Goal: Find specific page/section: Find specific page/section

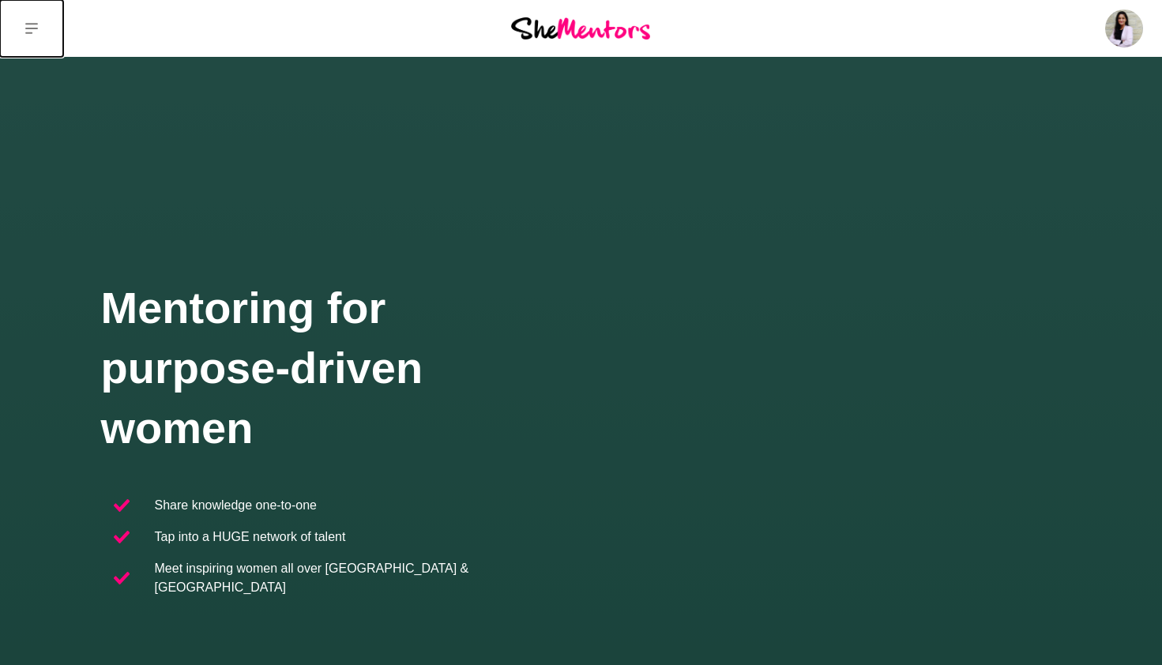
click at [31, 25] on icon at bounding box center [31, 28] width 13 height 13
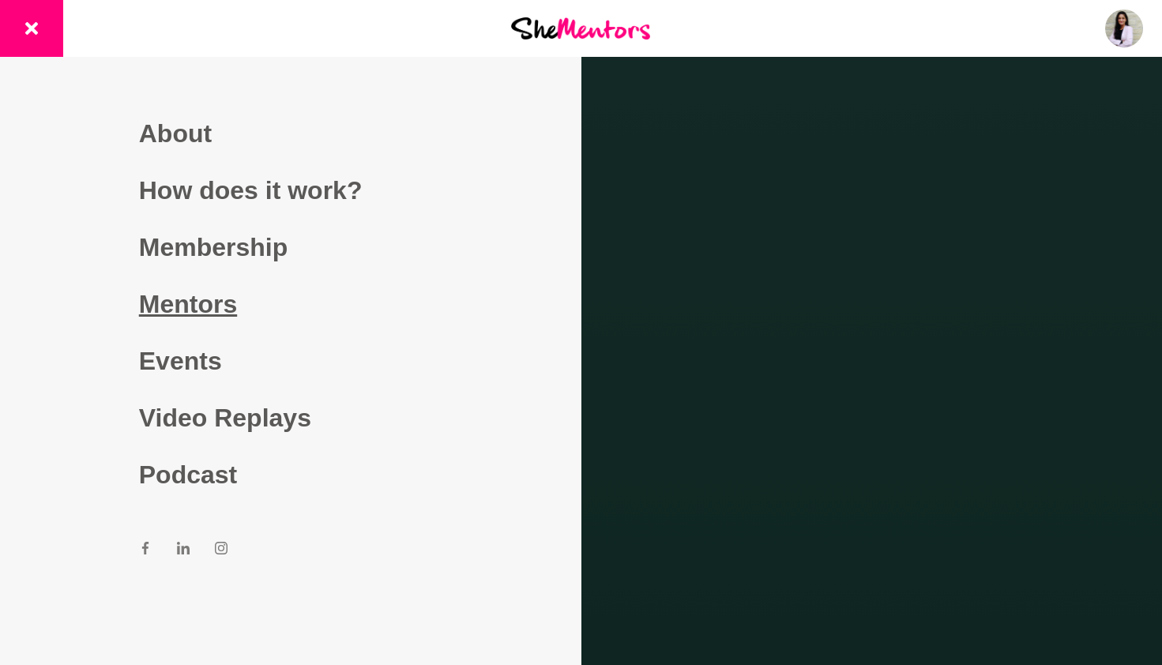
click at [230, 303] on link "Mentors" at bounding box center [290, 304] width 303 height 57
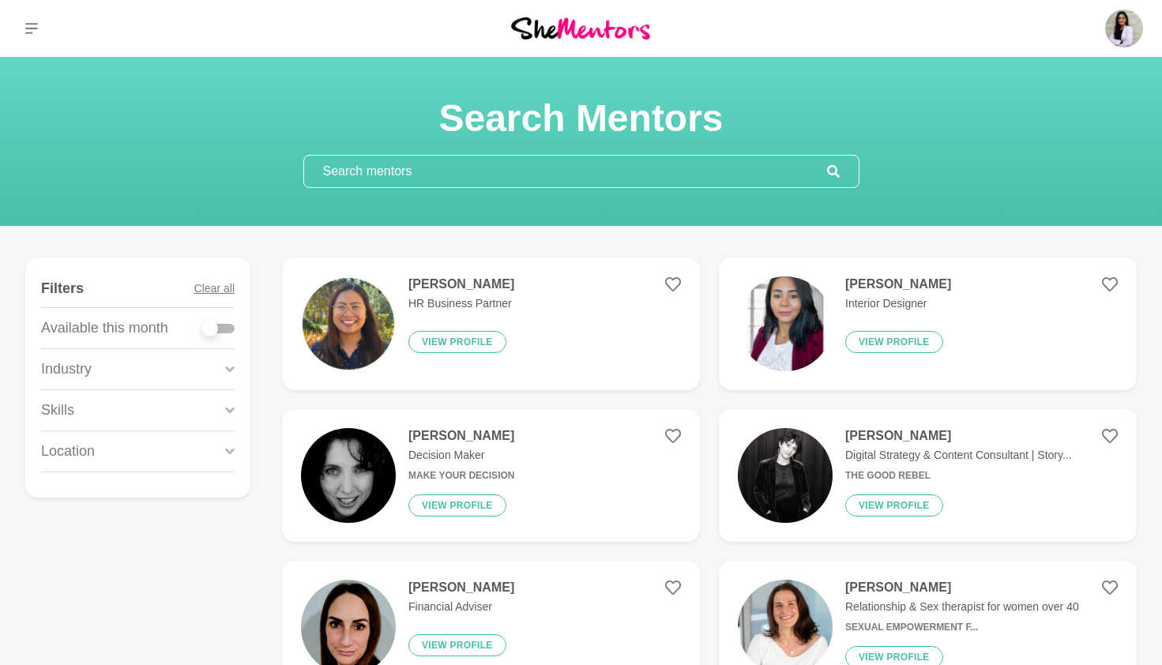
click at [405, 170] on input "text" at bounding box center [565, 172] width 523 height 32
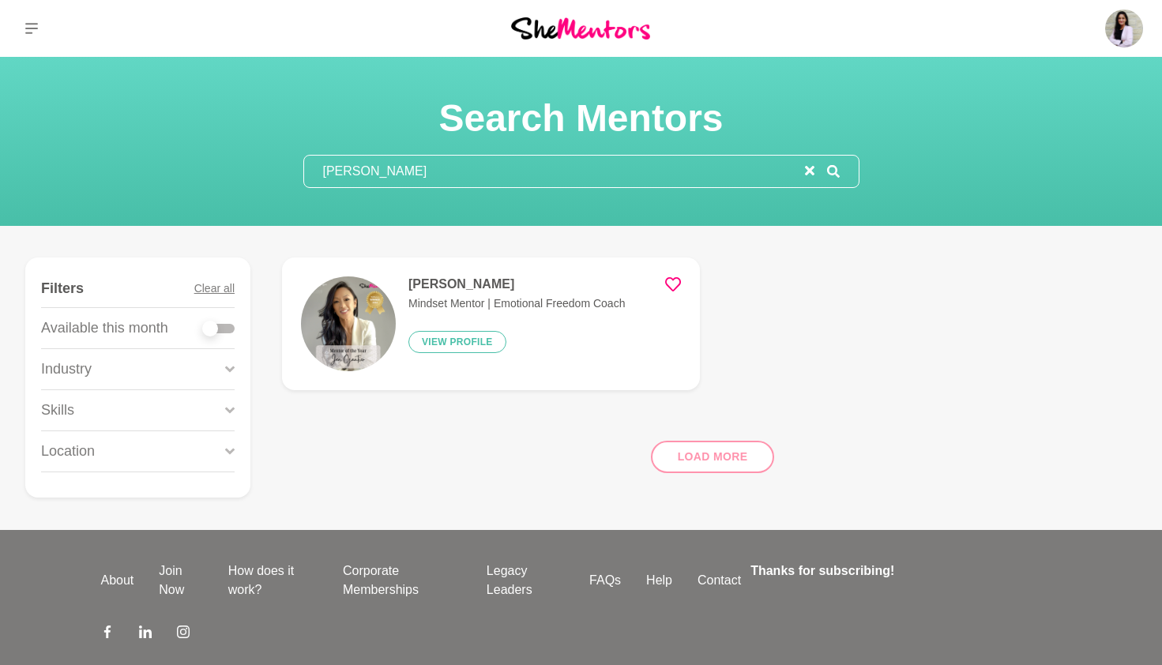
type input "[PERSON_NAME]"
click at [461, 279] on h4 "[PERSON_NAME]" at bounding box center [516, 284] width 216 height 16
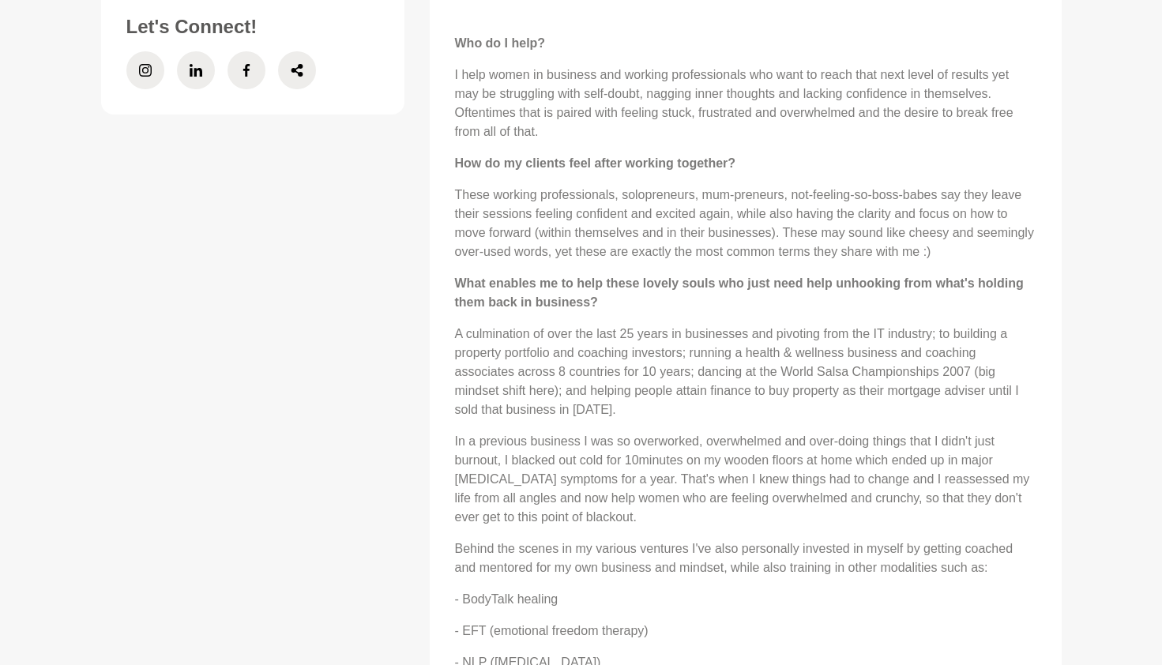
scroll to position [1096, 0]
